Goal: Task Accomplishment & Management: Complete application form

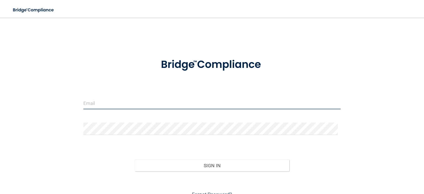
click at [90, 103] on input "email" at bounding box center [211, 103] width 257 height 12
type input "[EMAIL_ADDRESS][DOMAIN_NAME]"
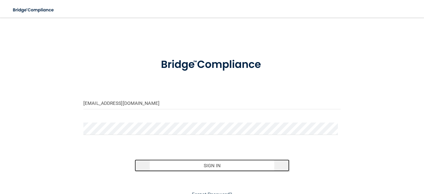
click at [212, 165] on button "Sign In" at bounding box center [212, 166] width 154 height 12
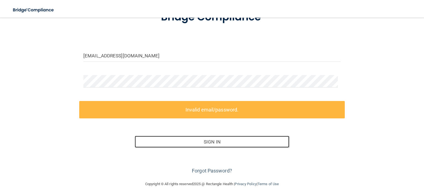
scroll to position [50, 0]
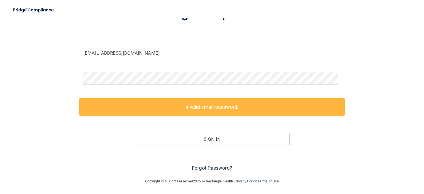
click at [208, 166] on link "Forgot Password?" at bounding box center [212, 168] width 40 height 6
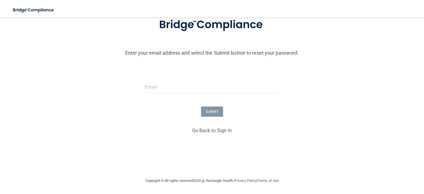
scroll to position [40, 0]
click at [157, 88] on input "email" at bounding box center [212, 87] width 134 height 12
type input "[EMAIL_ADDRESS][DOMAIN_NAME]"
click at [215, 110] on button "SUBMIT" at bounding box center [212, 112] width 22 height 10
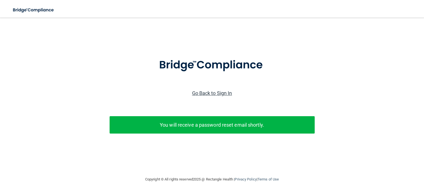
click at [220, 96] on link "Go Back to Sign In" at bounding box center [212, 93] width 40 height 6
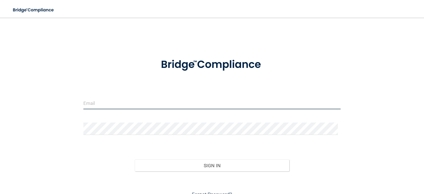
click at [122, 100] on input "email" at bounding box center [211, 103] width 257 height 12
type input "[EMAIL_ADDRESS][DOMAIN_NAME]"
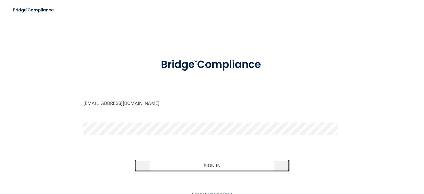
click at [200, 164] on button "Sign In" at bounding box center [212, 166] width 154 height 12
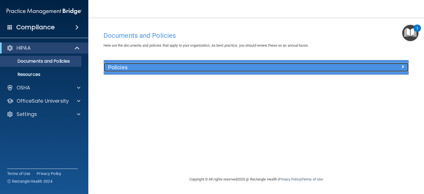
click at [147, 70] on h5 "Policies" at bounding box center [218, 67] width 220 height 6
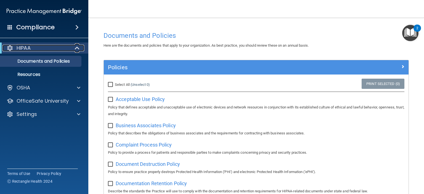
click at [27, 47] on p "HIPAA" at bounding box center [24, 48] width 14 height 7
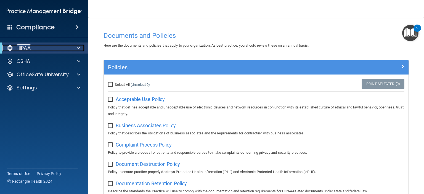
click at [27, 47] on p "HIPAA" at bounding box center [24, 48] width 14 height 7
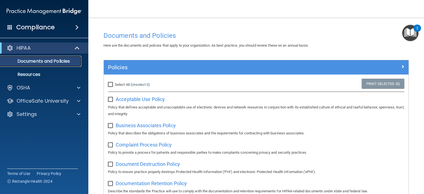
click at [27, 62] on p "Documents and Policies" at bounding box center [41, 62] width 75 height 6
click at [26, 74] on p "Resources" at bounding box center [41, 75] width 75 height 6
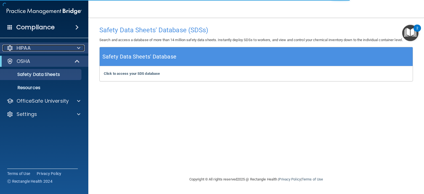
click at [22, 45] on p "HIPAA" at bounding box center [24, 48] width 14 height 7
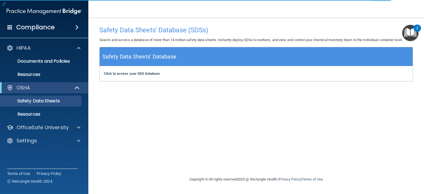
click at [50, 26] on h4 "Compliance" at bounding box center [35, 27] width 38 height 8
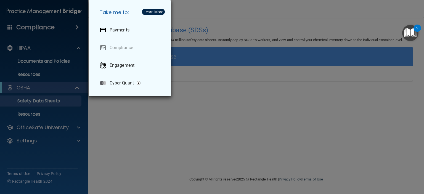
click at [20, 48] on div "Take me to: Payments Compliance Engagement Cyber Quant" at bounding box center [212, 97] width 424 height 194
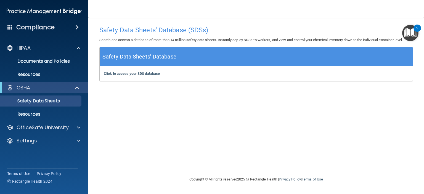
click at [54, 28] on div "Compliance" at bounding box center [44, 27] width 88 height 12
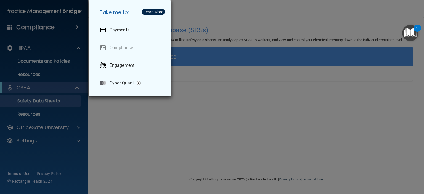
click at [54, 28] on div "Take me to: Payments Compliance Engagement Cyber Quant" at bounding box center [212, 97] width 424 height 194
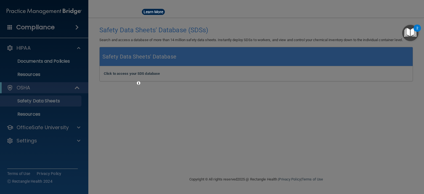
click at [27, 48] on div at bounding box center [212, 97] width 424 height 194
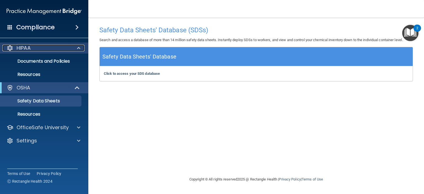
click at [78, 46] on span at bounding box center [78, 48] width 3 height 7
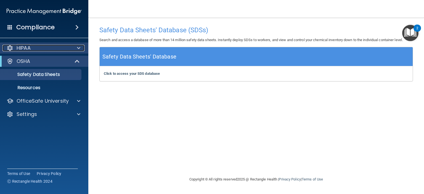
click at [30, 50] on p "HIPAA" at bounding box center [24, 48] width 14 height 7
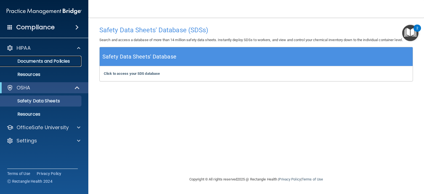
click at [49, 60] on p "Documents and Policies" at bounding box center [41, 62] width 75 height 6
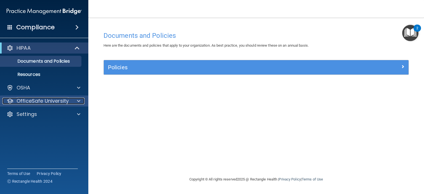
click at [46, 99] on p "OfficeSafe University" at bounding box center [43, 101] width 52 height 7
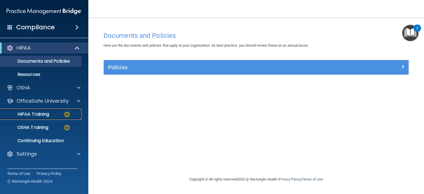
click at [39, 113] on p "HIPAA Training" at bounding box center [27, 115] width 46 height 6
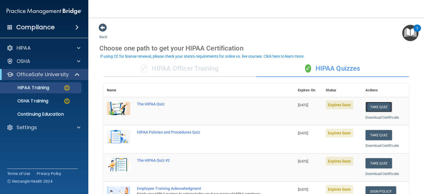
click at [380, 104] on button "Take Quiz" at bounding box center [378, 107] width 26 height 10
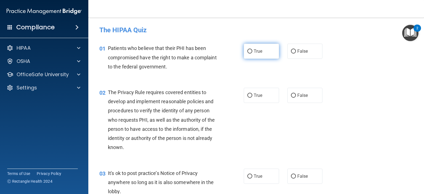
click at [251, 49] on label "True" at bounding box center [261, 51] width 35 height 15
click at [251, 49] on input "True" at bounding box center [249, 51] width 5 height 4
radio input "true"
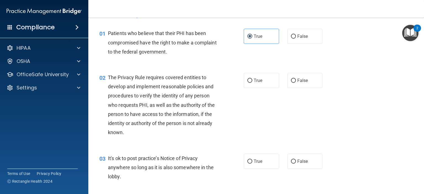
scroll to position [28, 0]
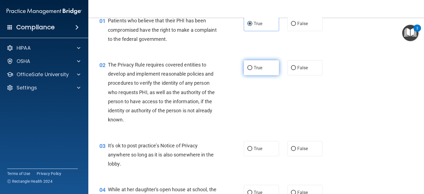
click at [254, 63] on label "True" at bounding box center [261, 67] width 35 height 15
click at [252, 66] on input "True" at bounding box center [249, 68] width 5 height 4
radio input "true"
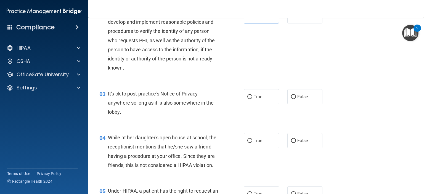
scroll to position [83, 0]
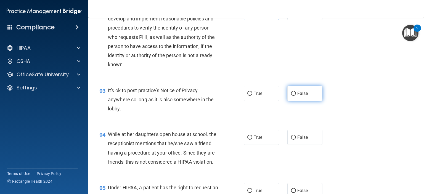
click at [294, 90] on label "False" at bounding box center [304, 93] width 35 height 15
click at [294, 92] on input "False" at bounding box center [293, 94] width 5 height 4
radio input "true"
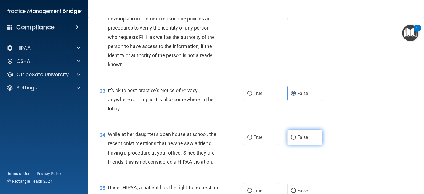
click at [293, 134] on label "False" at bounding box center [304, 137] width 35 height 15
click at [293, 136] on input "False" at bounding box center [293, 138] width 5 height 4
radio input "true"
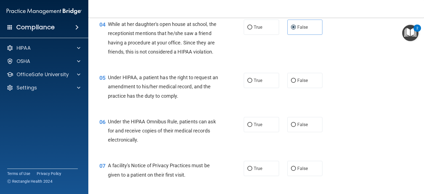
scroll to position [193, 0]
click at [254, 83] on span "True" at bounding box center [258, 80] width 9 height 5
click at [252, 83] on input "True" at bounding box center [249, 80] width 5 height 4
radio input "true"
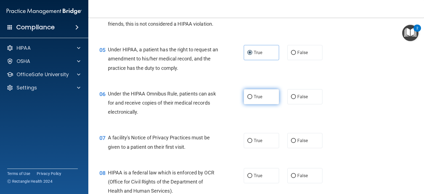
click at [248, 99] on input "True" at bounding box center [249, 97] width 5 height 4
radio input "true"
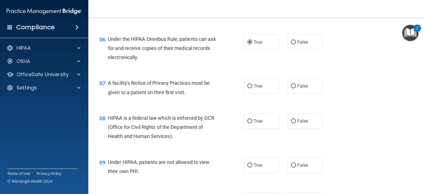
scroll to position [276, 0]
click at [254, 88] on span "True" at bounding box center [258, 85] width 9 height 5
click at [252, 88] on input "True" at bounding box center [249, 86] width 5 height 4
radio input "true"
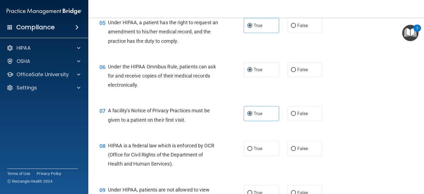
scroll to position [221, 0]
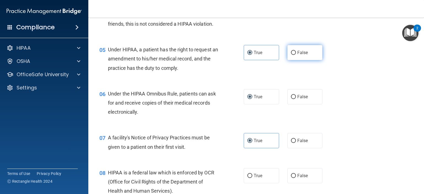
click at [300, 55] on span "False" at bounding box center [302, 52] width 11 height 5
click at [296, 55] on input "False" at bounding box center [293, 53] width 5 height 4
radio input "true"
radio input "false"
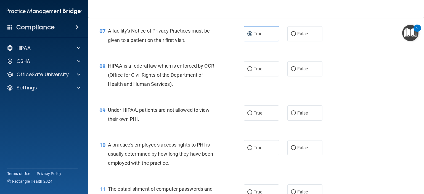
scroll to position [331, 0]
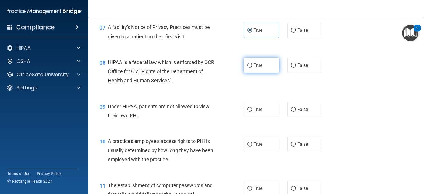
click at [254, 68] on span "True" at bounding box center [258, 65] width 9 height 5
click at [252, 68] on input "True" at bounding box center [249, 65] width 5 height 4
radio input "true"
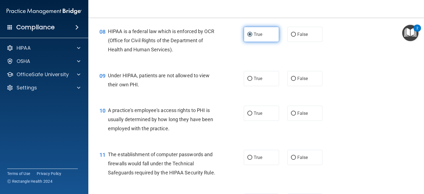
scroll to position [386, 0]
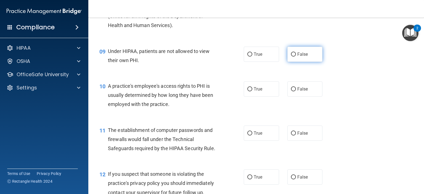
click at [305, 62] on label "False" at bounding box center [304, 54] width 35 height 15
click at [296, 57] on input "False" at bounding box center [293, 54] width 5 height 4
radio input "true"
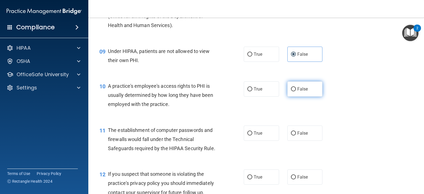
click at [301, 92] on span "False" at bounding box center [302, 88] width 11 height 5
click at [296, 91] on input "False" at bounding box center [293, 89] width 5 height 4
radio input "true"
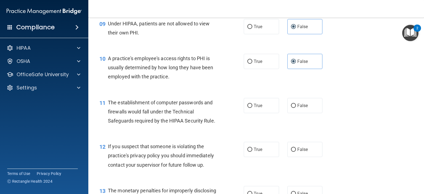
scroll to position [442, 0]
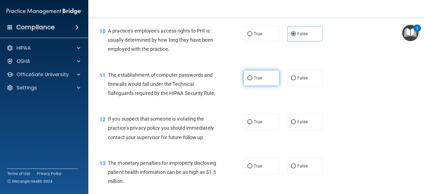
click at [250, 86] on label "True" at bounding box center [261, 77] width 35 height 15
click at [250, 80] on input "True" at bounding box center [249, 78] width 5 height 4
radio input "true"
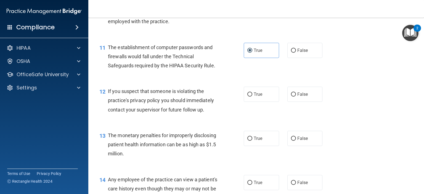
scroll to position [497, 0]
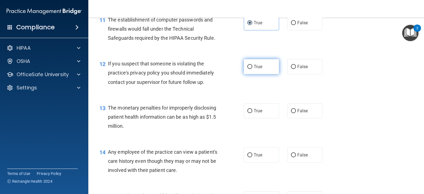
click at [254, 69] on span "True" at bounding box center [258, 66] width 9 height 5
click at [252, 69] on input "True" at bounding box center [249, 67] width 5 height 4
radio input "true"
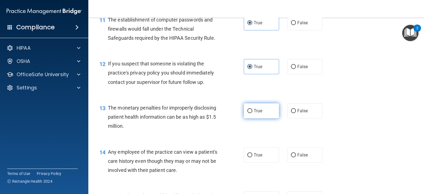
click at [247, 113] on input "True" at bounding box center [249, 111] width 5 height 4
radio input "true"
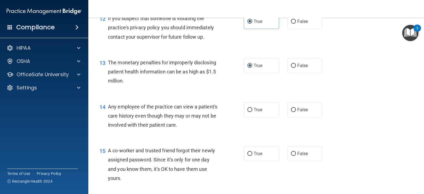
scroll to position [552, 0]
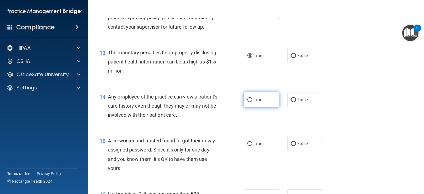
click at [249, 107] on label "True" at bounding box center [261, 99] width 35 height 15
click at [249, 102] on input "True" at bounding box center [249, 100] width 5 height 4
radio input "true"
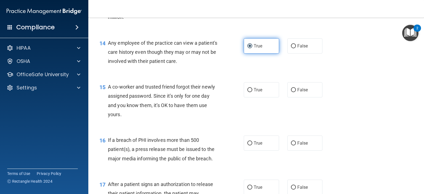
scroll to position [607, 0]
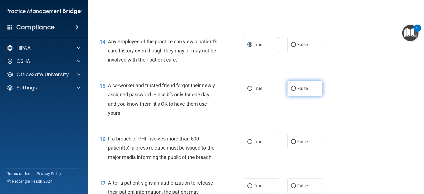
click at [294, 96] on label "False" at bounding box center [304, 88] width 35 height 15
click at [294, 91] on input "False" at bounding box center [293, 89] width 5 height 4
radio input "true"
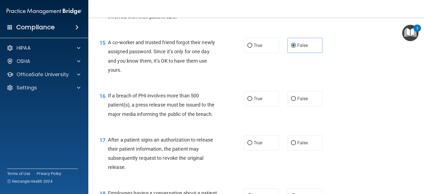
scroll to position [662, 0]
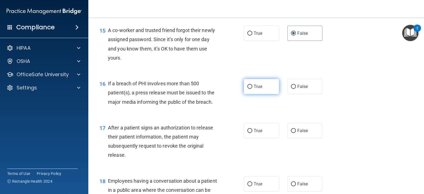
click at [254, 89] on span "True" at bounding box center [258, 86] width 9 height 5
click at [252, 89] on input "True" at bounding box center [249, 87] width 5 height 4
radio input "true"
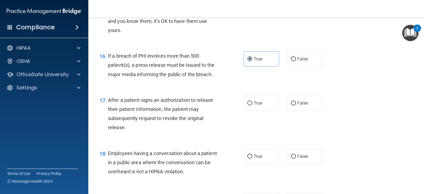
scroll to position [718, 0]
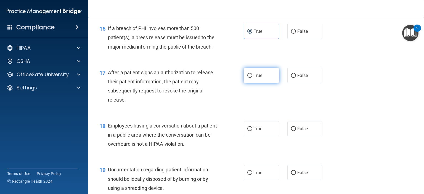
click at [252, 83] on label "True" at bounding box center [261, 75] width 35 height 15
click at [252, 78] on input "True" at bounding box center [249, 76] width 5 height 4
radio input "true"
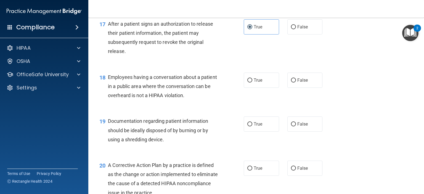
scroll to position [773, 0]
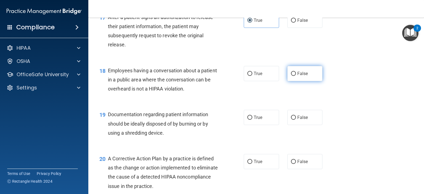
click at [287, 81] on label "False" at bounding box center [304, 73] width 35 height 15
click at [291, 76] on input "False" at bounding box center [293, 74] width 5 height 4
radio input "true"
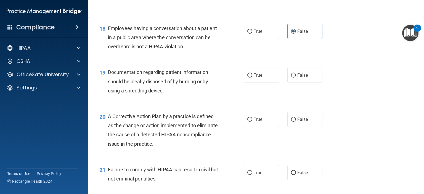
scroll to position [828, 0]
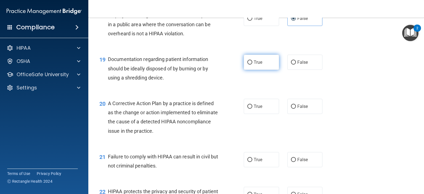
click at [247, 65] on input "True" at bounding box center [249, 62] width 5 height 4
radio input "true"
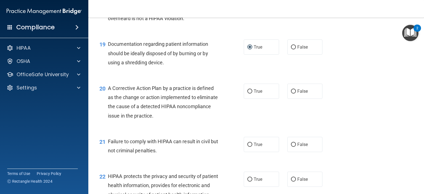
scroll to position [856, 0]
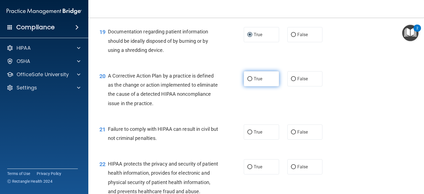
click at [254, 81] on span "True" at bounding box center [258, 78] width 9 height 5
click at [252, 81] on input "True" at bounding box center [249, 79] width 5 height 4
radio input "true"
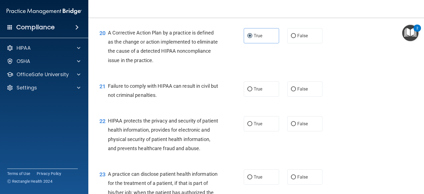
scroll to position [911, 0]
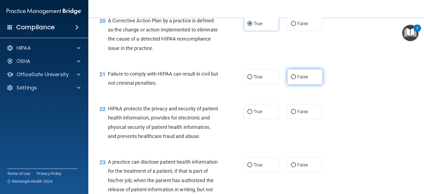
click at [300, 84] on label "False" at bounding box center [304, 76] width 35 height 15
click at [296, 79] on input "False" at bounding box center [293, 77] width 5 height 4
radio input "true"
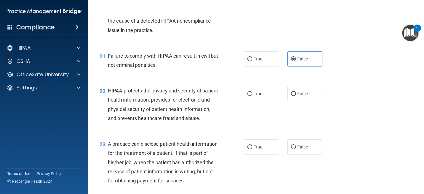
scroll to position [938, 0]
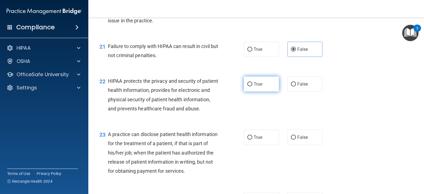
click at [255, 87] on span "True" at bounding box center [258, 83] width 9 height 5
click at [252, 86] on input "True" at bounding box center [249, 84] width 5 height 4
radio input "true"
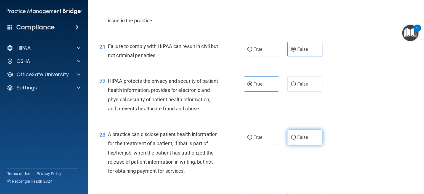
click at [300, 140] on span "False" at bounding box center [302, 137] width 11 height 5
click at [296, 140] on input "False" at bounding box center [293, 138] width 5 height 4
radio input "true"
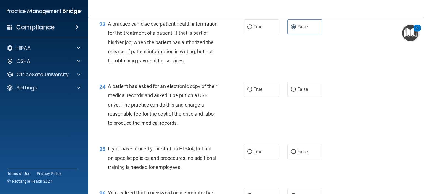
scroll to position [1076, 0]
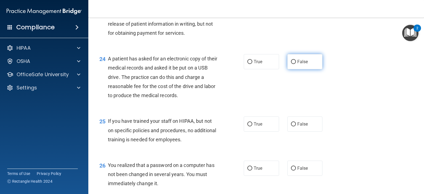
click at [297, 64] on span "False" at bounding box center [302, 61] width 11 height 5
click at [296, 64] on input "False" at bounding box center [293, 62] width 5 height 4
radio input "true"
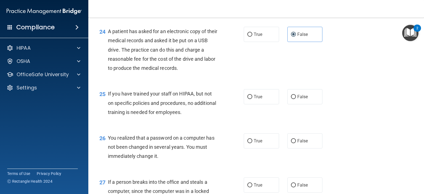
scroll to position [1104, 0]
drag, startPoint x: 299, startPoint y: 122, endPoint x: 296, endPoint y: 126, distance: 4.3
click at [297, 99] on span "False" at bounding box center [302, 96] width 11 height 5
click at [291, 99] on input "False" at bounding box center [293, 97] width 5 height 4
radio input "true"
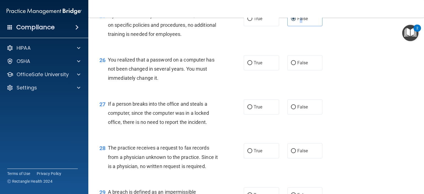
scroll to position [1187, 0]
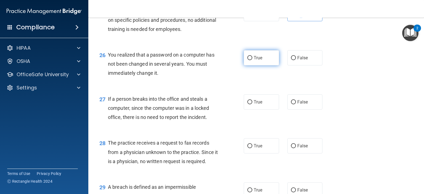
click at [248, 60] on input "True" at bounding box center [249, 58] width 5 height 4
radio input "true"
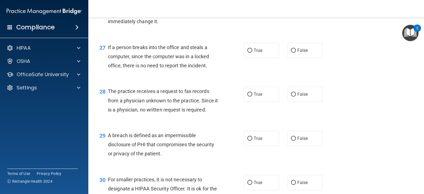
scroll to position [1242, 0]
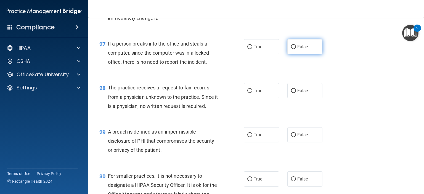
click at [291, 49] on input "False" at bounding box center [293, 47] width 5 height 4
radio input "true"
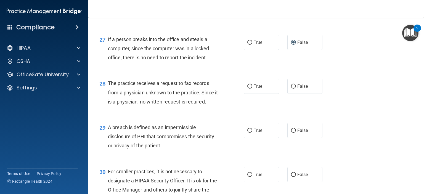
scroll to position [1302, 0]
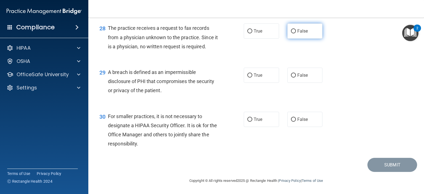
click at [294, 39] on label "False" at bounding box center [304, 30] width 35 height 15
click at [294, 33] on input "False" at bounding box center [293, 31] width 5 height 4
radio input "true"
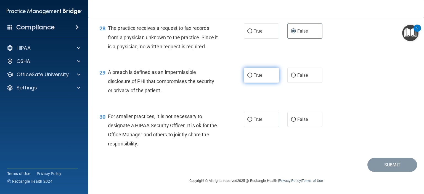
click at [251, 76] on label "True" at bounding box center [261, 75] width 35 height 15
click at [251, 76] on input "True" at bounding box center [249, 75] width 5 height 4
radio input "true"
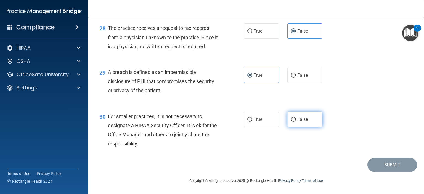
click at [301, 119] on span "False" at bounding box center [302, 119] width 11 height 5
click at [296, 119] on input "False" at bounding box center [293, 120] width 5 height 4
radio input "true"
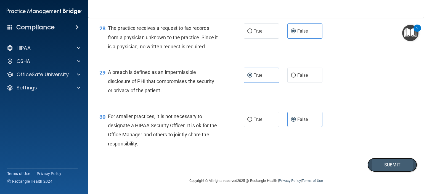
click at [384, 166] on button "Submit" at bounding box center [392, 165] width 50 height 14
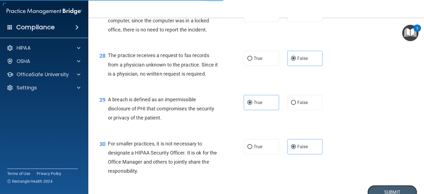
scroll to position [1191, 0]
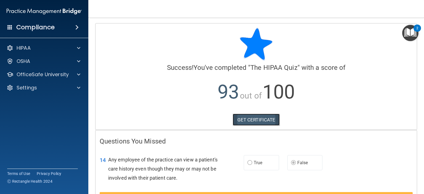
click at [243, 118] on link "GET CERTIFICATE" at bounding box center [256, 120] width 47 height 12
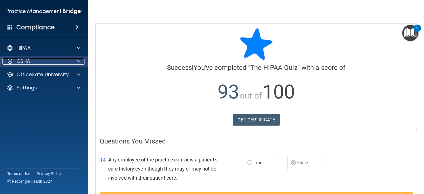
click at [18, 62] on p "OSHA" at bounding box center [24, 61] width 14 height 7
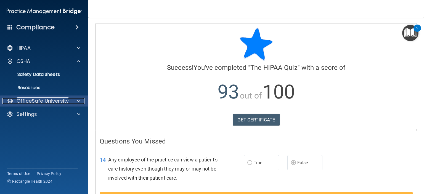
click at [28, 99] on p "OfficeSafe University" at bounding box center [43, 101] width 52 height 7
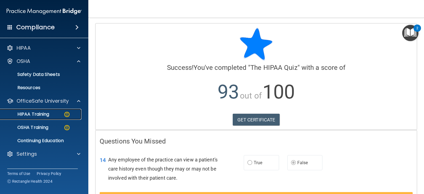
click at [32, 115] on p "HIPAA Training" at bounding box center [27, 115] width 46 height 6
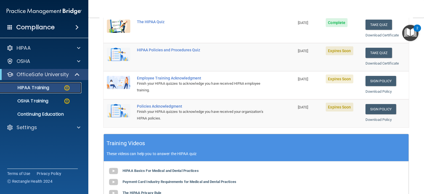
scroll to position [220, 0]
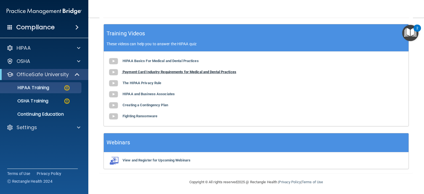
click at [132, 71] on b "Payment Card Industry Requirements for Medical and Dental Practices" at bounding box center [180, 72] width 114 height 4
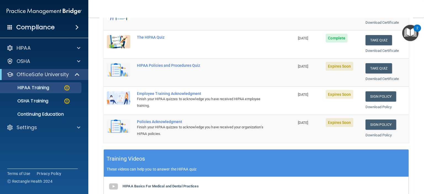
scroll to position [55, 0]
